Goal: Task Accomplishment & Management: Use online tool/utility

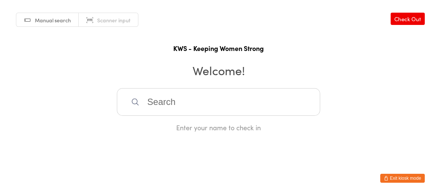
click at [180, 102] on input "search" at bounding box center [218, 101] width 203 height 27
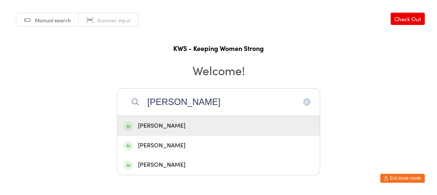
type input "[PERSON_NAME]"
click at [165, 122] on div "[PERSON_NAME]" at bounding box center [219, 126] width 190 height 10
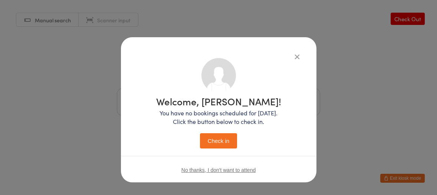
click at [220, 141] on button "Check in" at bounding box center [218, 140] width 37 height 15
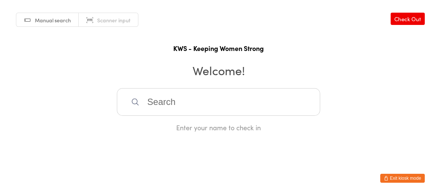
click at [193, 105] on input "search" at bounding box center [218, 101] width 203 height 27
type input "afra"
click at [182, 120] on div "[PERSON_NAME]" at bounding box center [218, 126] width 203 height 20
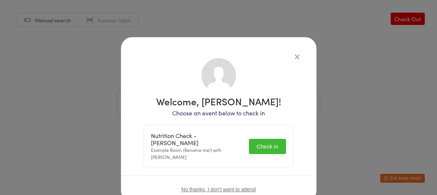
click at [254, 138] on button "Check in" at bounding box center [267, 145] width 37 height 15
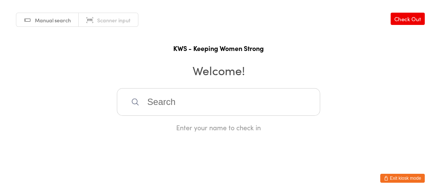
click at [183, 98] on input "search" at bounding box center [218, 101] width 203 height 27
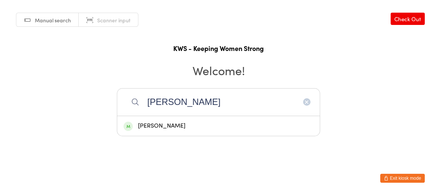
type input "[PERSON_NAME]"
click at [168, 128] on div "[PERSON_NAME]" at bounding box center [219, 126] width 190 height 10
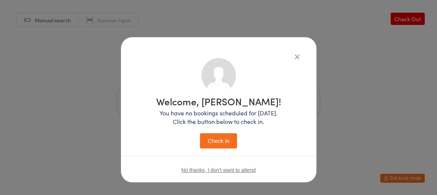
click at [219, 141] on button "Check in" at bounding box center [218, 140] width 37 height 15
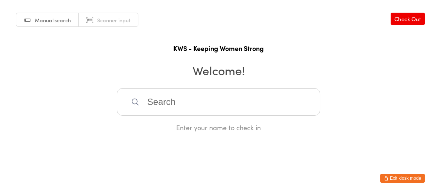
click at [143, 104] on input "search" at bounding box center [218, 101] width 203 height 27
type input "ing"
click at [162, 125] on div "[PERSON_NAME]" at bounding box center [219, 126] width 190 height 10
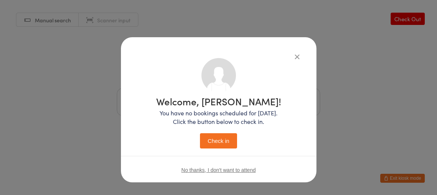
click at [221, 140] on button "Check in" at bounding box center [218, 140] width 37 height 15
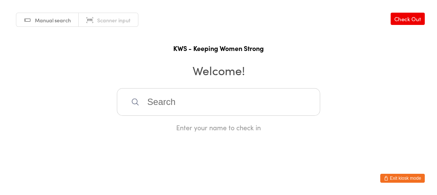
drag, startPoint x: 214, startPoint y: 135, endPoint x: 212, endPoint y: 125, distance: 10.6
click at [212, 126] on html "You have now entered Kiosk Mode. Members will be able to check themselves in us…" at bounding box center [218, 97] width 437 height 195
click at [190, 104] on input "search" at bounding box center [218, 101] width 203 height 27
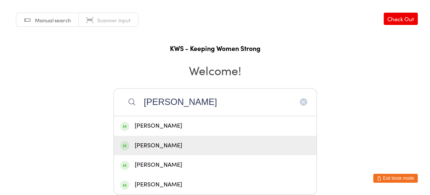
type input "[PERSON_NAME]"
click at [159, 144] on div "[PERSON_NAME]" at bounding box center [215, 145] width 190 height 10
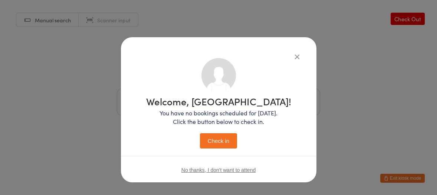
click at [212, 140] on button "Check in" at bounding box center [218, 140] width 37 height 15
